Goal: Navigation & Orientation: Find specific page/section

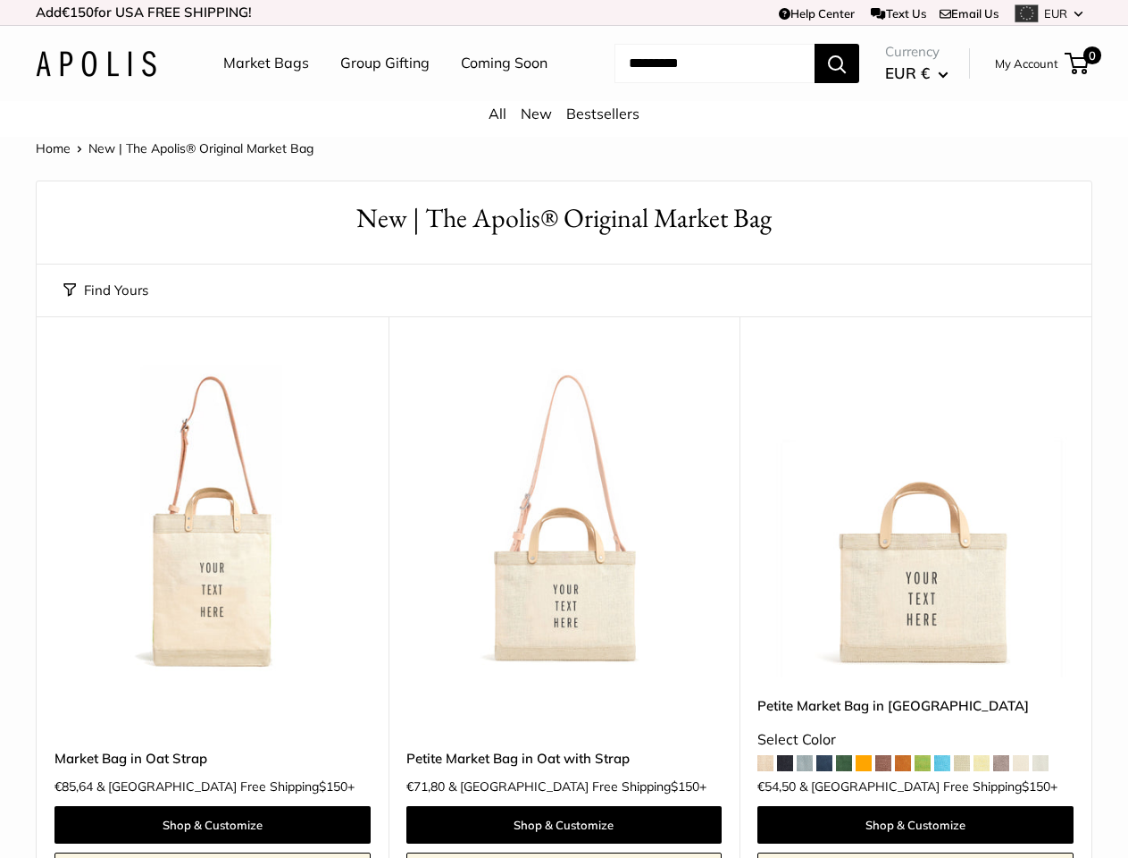
click at [564, 13] on td "Help Center Text Us Email Us *** *** *** *** *** *** *** *** *** *** *** EUR US…" at bounding box center [779, 12] width 625 height 25
click at [564, 92] on nav "Market Bags Group Gifting Coming Soon" at bounding box center [401, 63] width 427 height 57
click at [381, 92] on ul "Market Bags Group Gifting Coming Soon" at bounding box center [401, 63] width 356 height 57
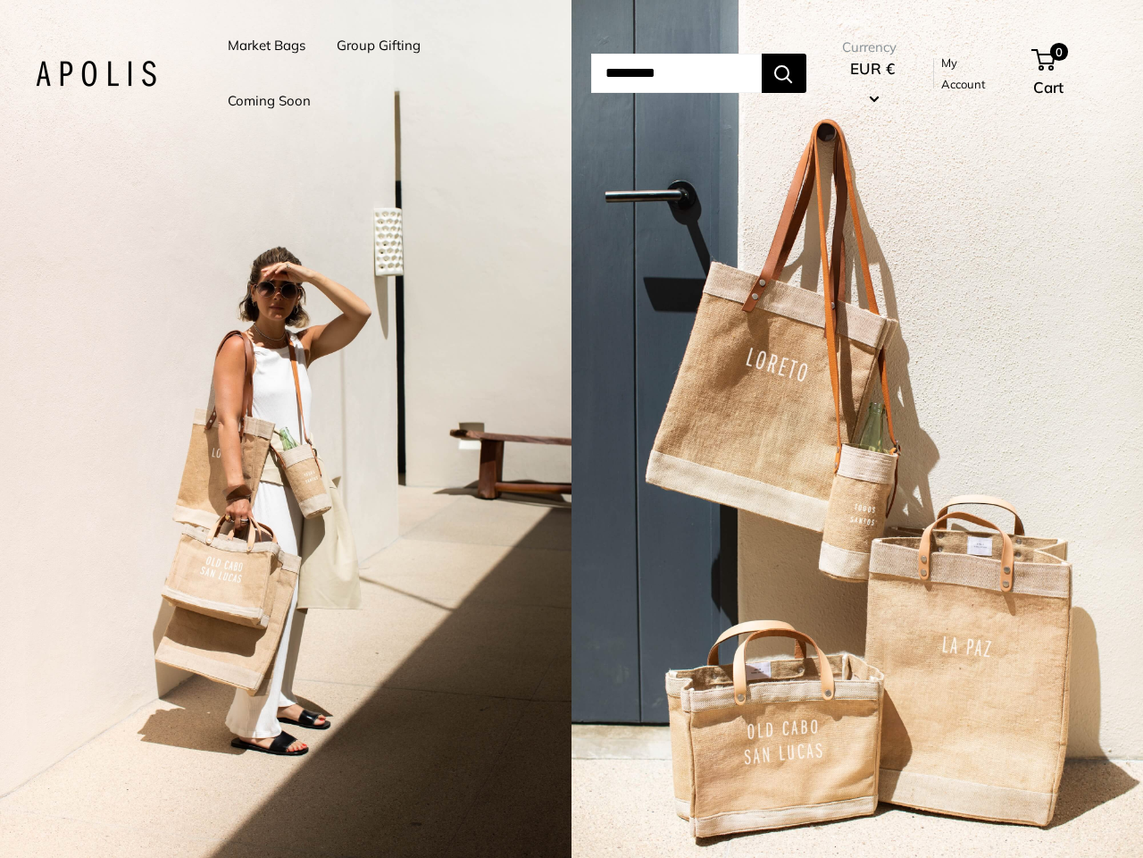
click at [591, 73] on input "Search..." at bounding box center [676, 73] width 171 height 39
click at [381, 73] on li "Group Gifting" at bounding box center [379, 45] width 84 height 55
click at [696, 73] on input "Search..." at bounding box center [676, 73] width 171 height 39
click at [286, 429] on div "2 / 5" at bounding box center [286, 429] width 572 height 858
click at [858, 429] on div "2 / 5" at bounding box center [858, 429] width 572 height 858
